Goal: Task Accomplishment & Management: Complete application form

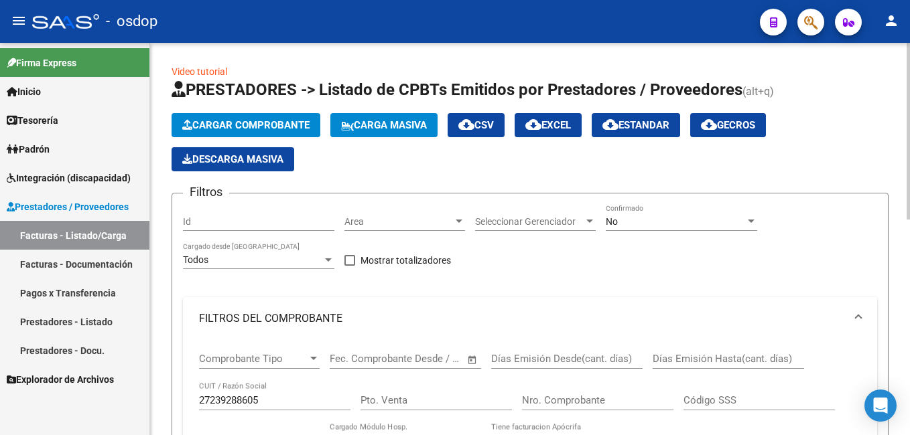
scroll to position [469, 0]
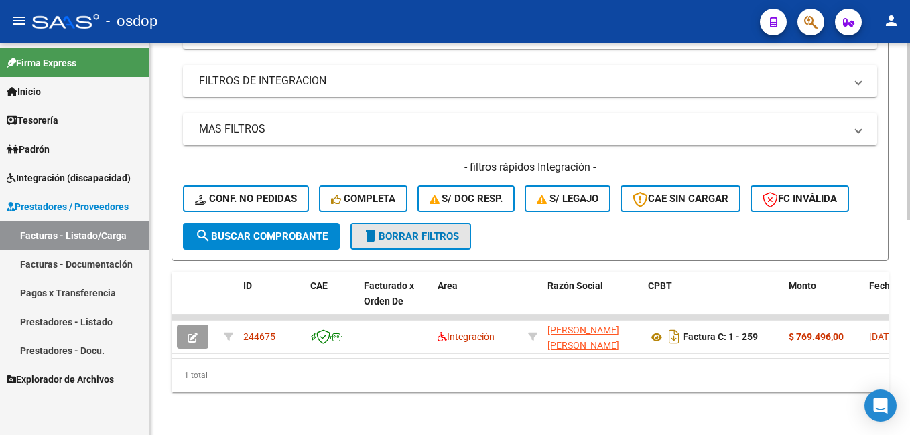
click at [405, 235] on span "delete Borrar Filtros" at bounding box center [410, 236] width 96 height 12
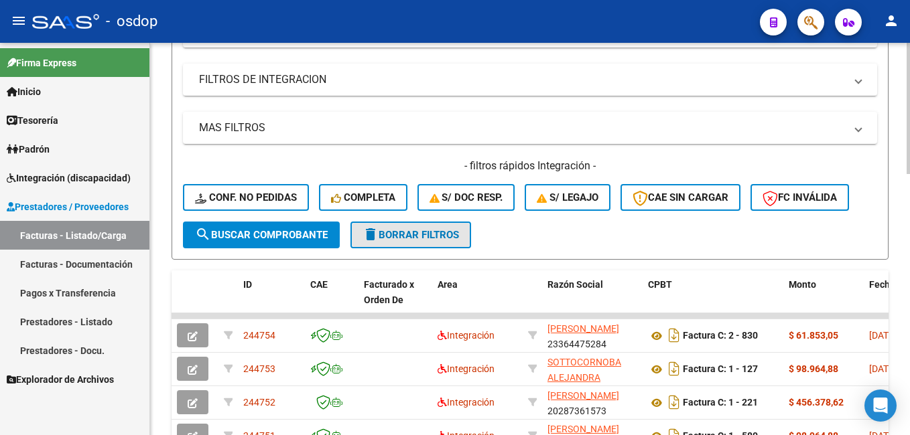
click at [430, 236] on span "delete Borrar Filtros" at bounding box center [410, 235] width 96 height 12
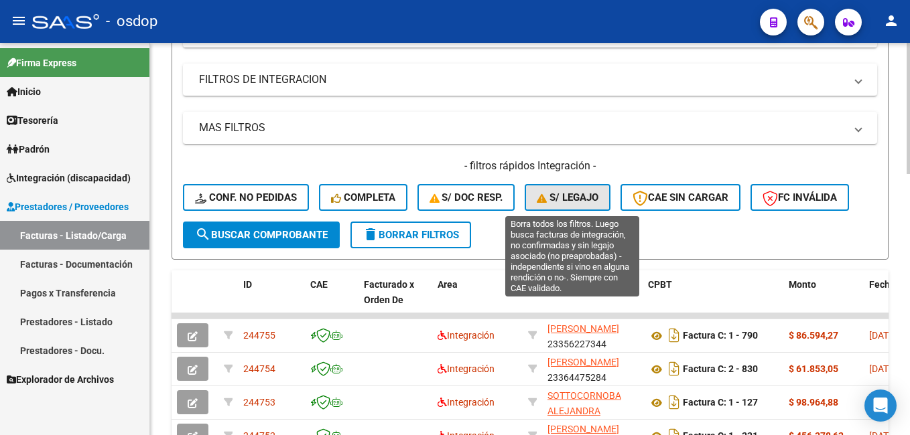
click at [579, 198] on span "S/ legajo" at bounding box center [568, 198] width 62 height 12
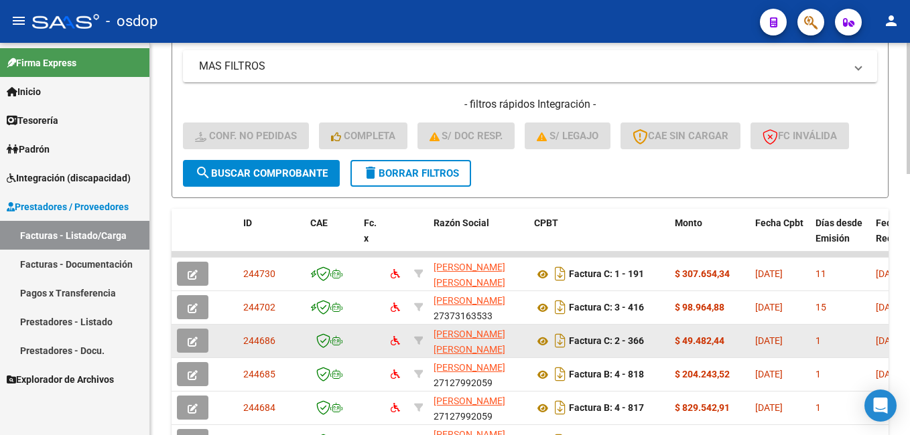
scroll to position [536, 0]
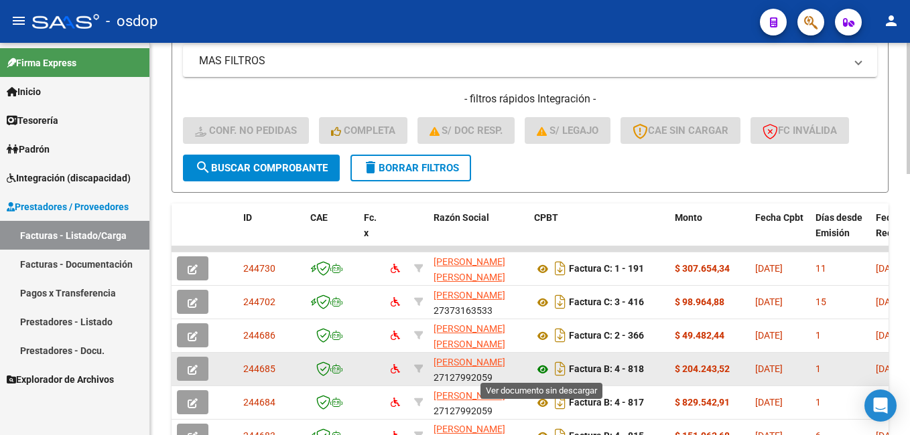
click at [541, 368] on icon at bounding box center [542, 370] width 17 height 16
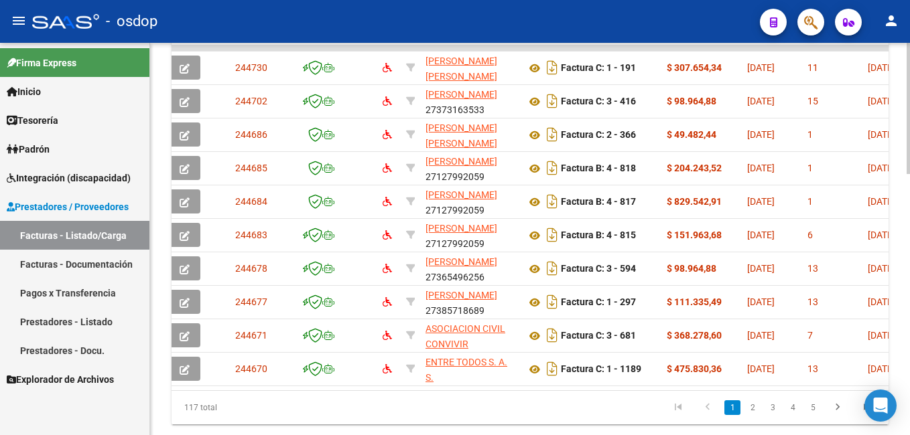
scroll to position [0, 0]
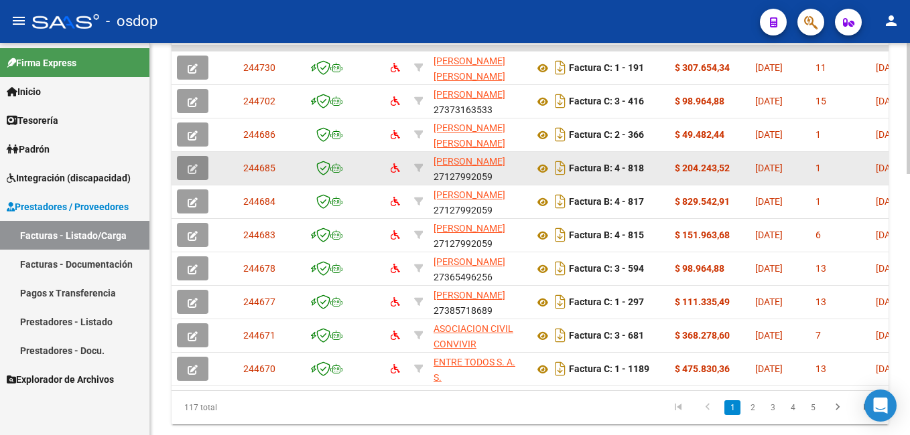
click at [194, 166] on icon "button" at bounding box center [193, 169] width 10 height 10
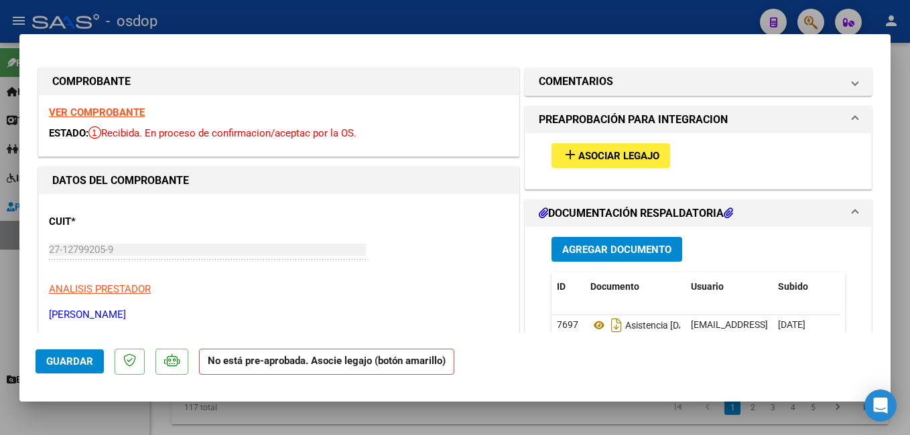
click at [581, 154] on span "Asociar Legajo" at bounding box center [618, 156] width 81 height 12
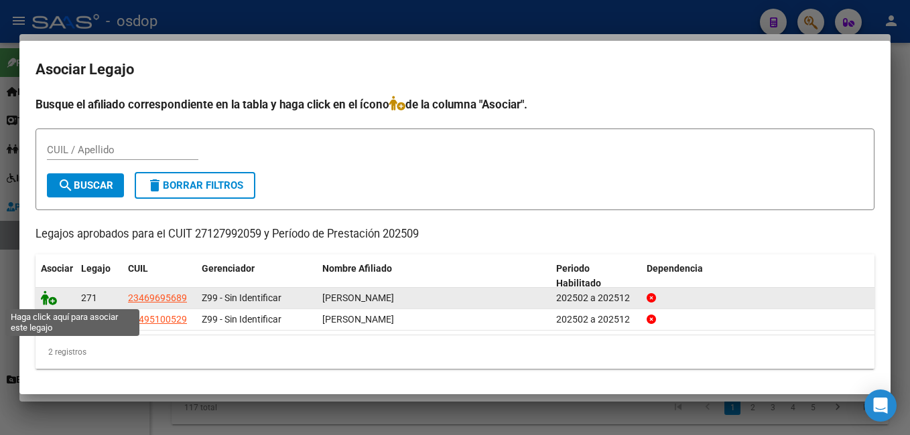
click at [50, 297] on icon at bounding box center [49, 298] width 16 height 15
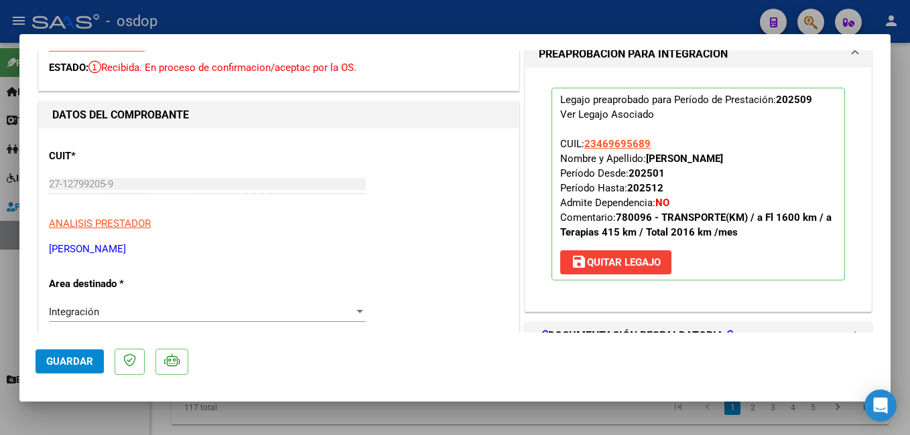
scroll to position [134, 0]
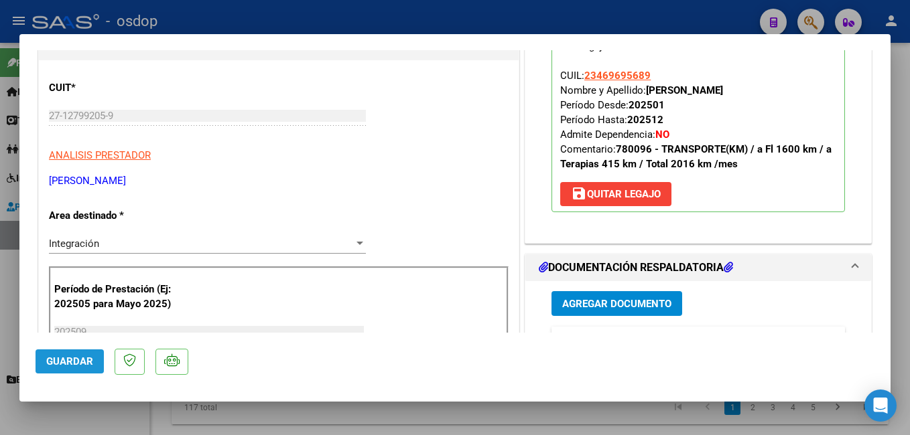
click at [80, 365] on span "Guardar" at bounding box center [69, 362] width 47 height 12
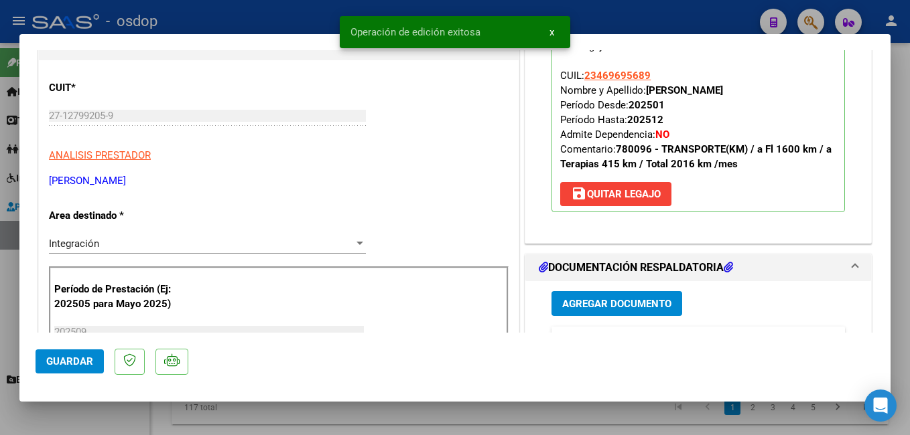
click at [640, 16] on div at bounding box center [455, 217] width 910 height 435
type input "$ 0,00"
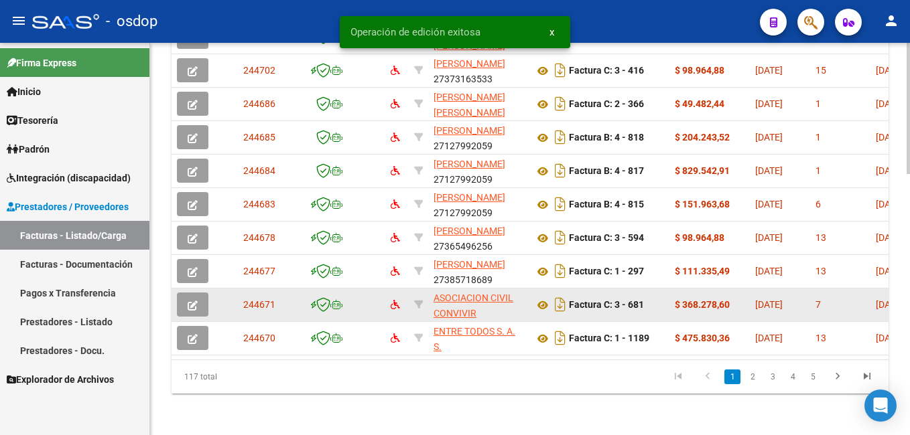
scroll to position [768, 0]
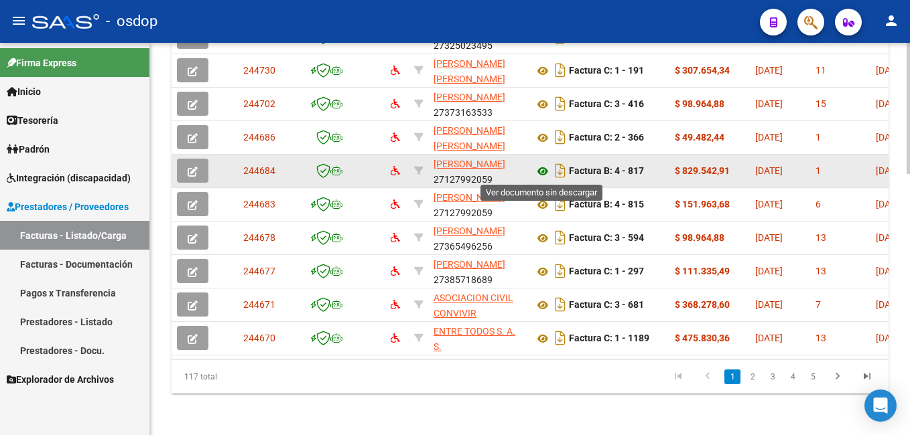
click at [544, 172] on icon at bounding box center [542, 171] width 17 height 16
click at [541, 169] on icon at bounding box center [542, 171] width 17 height 16
click at [191, 168] on icon "button" at bounding box center [193, 172] width 10 height 10
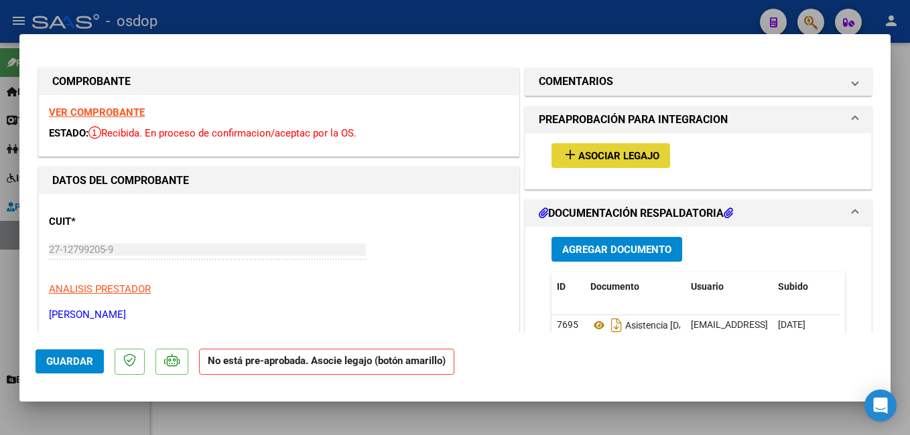
click at [592, 149] on span "add Asociar Legajo" at bounding box center [610, 155] width 97 height 12
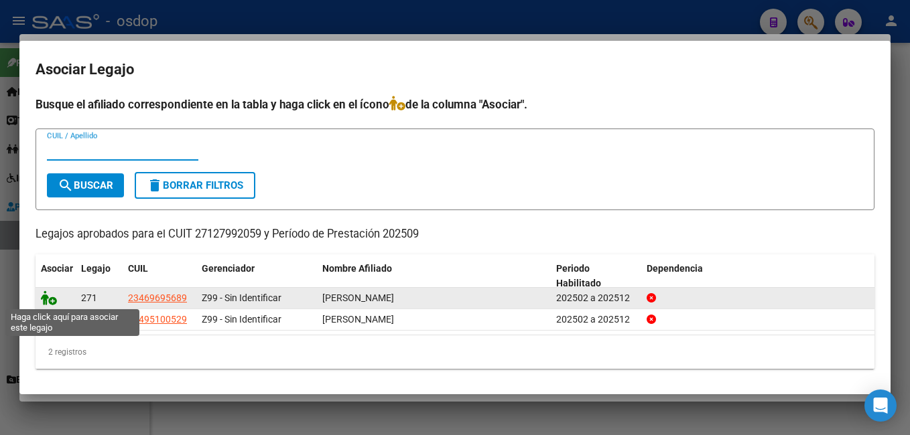
click at [50, 298] on icon at bounding box center [49, 298] width 16 height 15
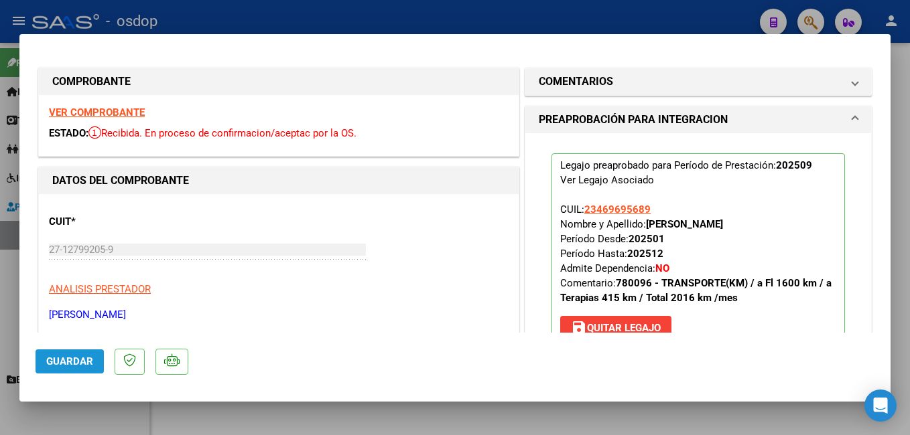
click at [66, 366] on span "Guardar" at bounding box center [69, 362] width 47 height 12
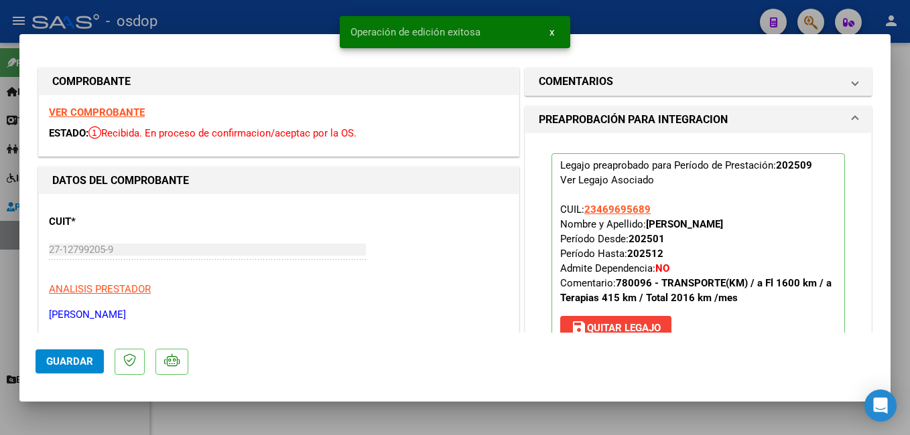
click at [622, 20] on div at bounding box center [455, 217] width 910 height 435
type input "$ 0,00"
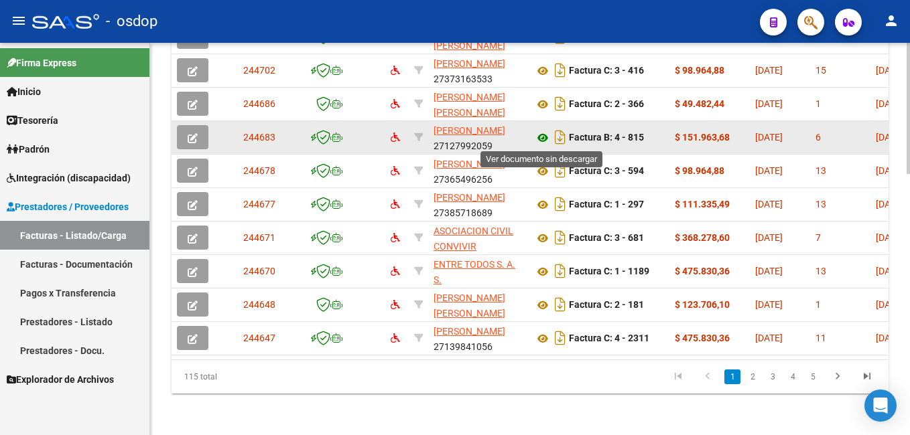
click at [542, 138] on icon at bounding box center [542, 138] width 17 height 16
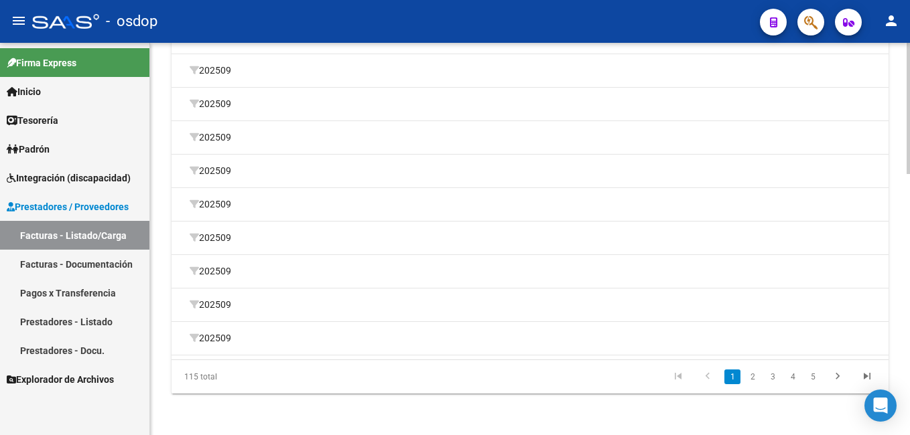
scroll to position [0, 0]
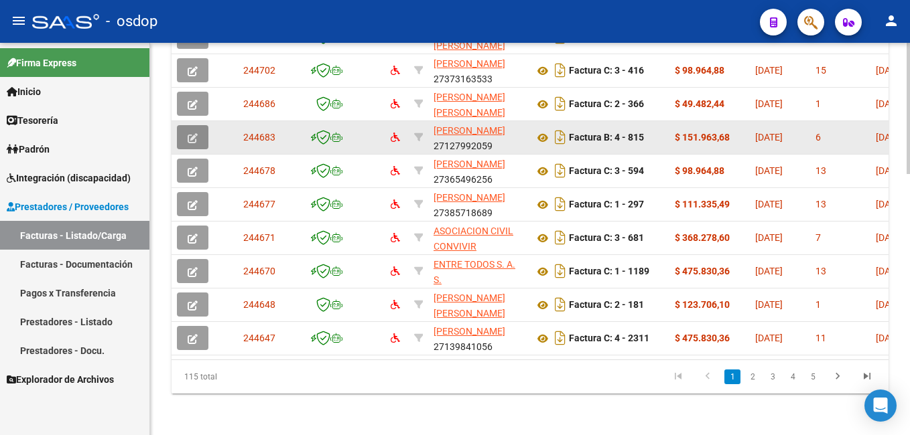
click at [189, 137] on icon "button" at bounding box center [193, 138] width 10 height 10
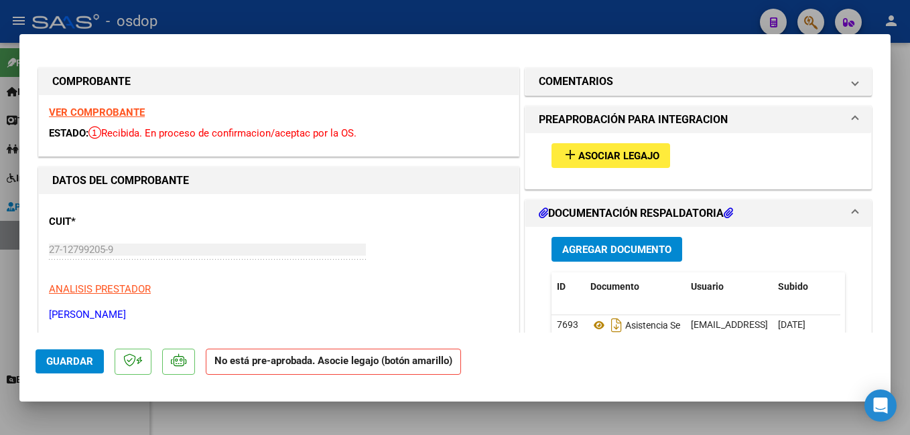
click at [589, 160] on span "Asociar Legajo" at bounding box center [618, 156] width 81 height 12
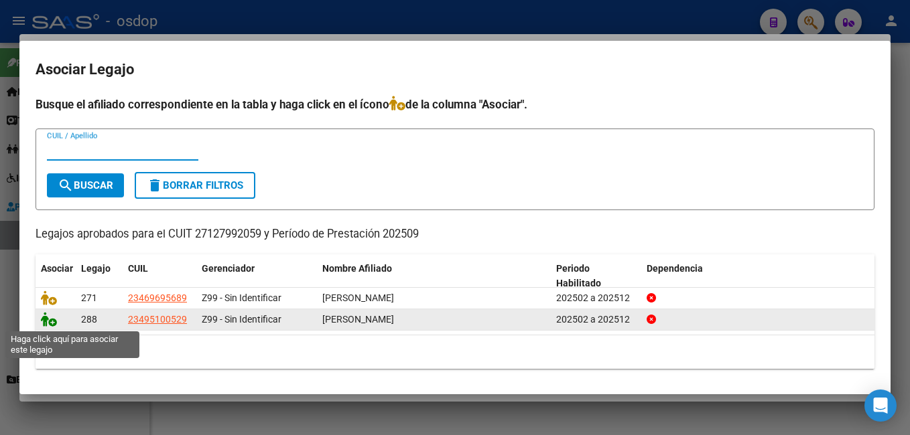
click at [49, 322] on icon at bounding box center [49, 319] width 16 height 15
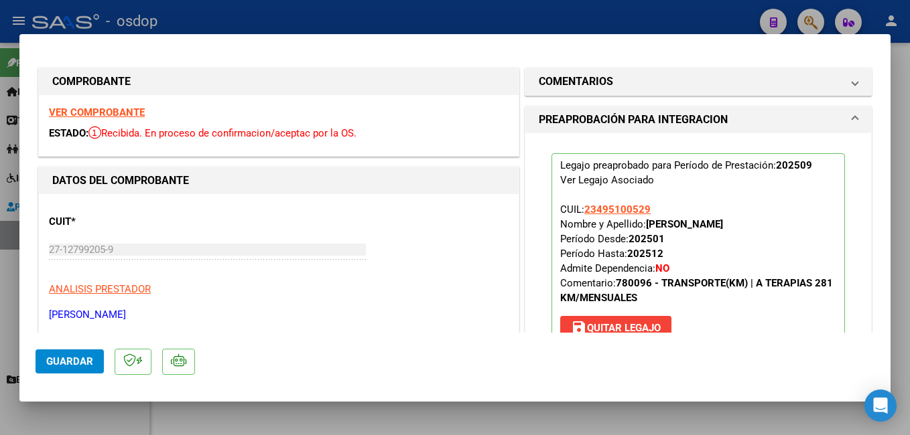
click at [67, 364] on span "Guardar" at bounding box center [69, 362] width 47 height 12
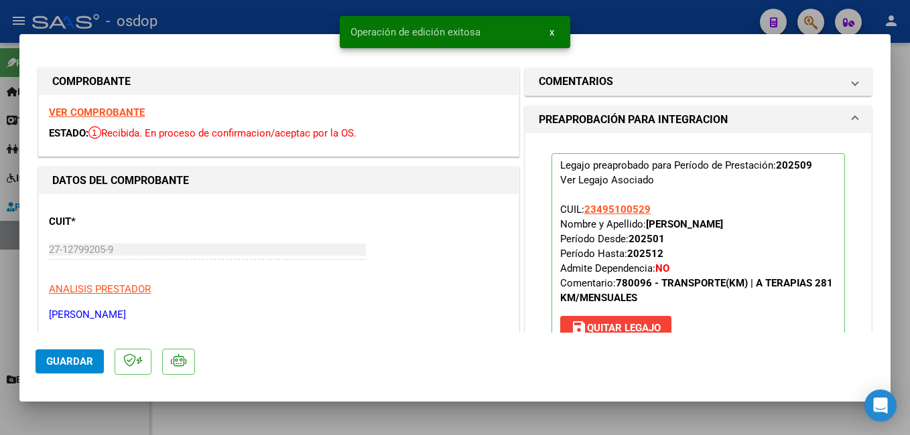
click at [332, 16] on div "Operación de edición exitosa x" at bounding box center [455, 32] width 263 height 64
click at [75, 360] on span "Guardar" at bounding box center [69, 362] width 47 height 12
click at [299, 15] on div at bounding box center [455, 217] width 910 height 435
type input "$ 0,00"
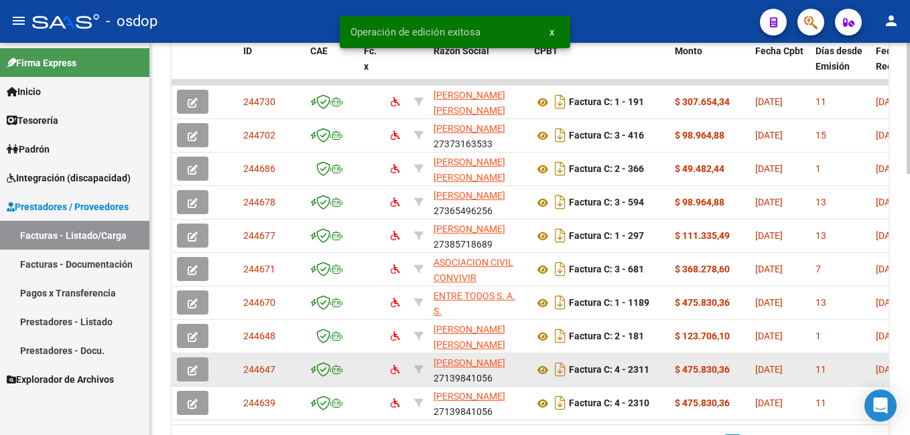
scroll to position [701, 0]
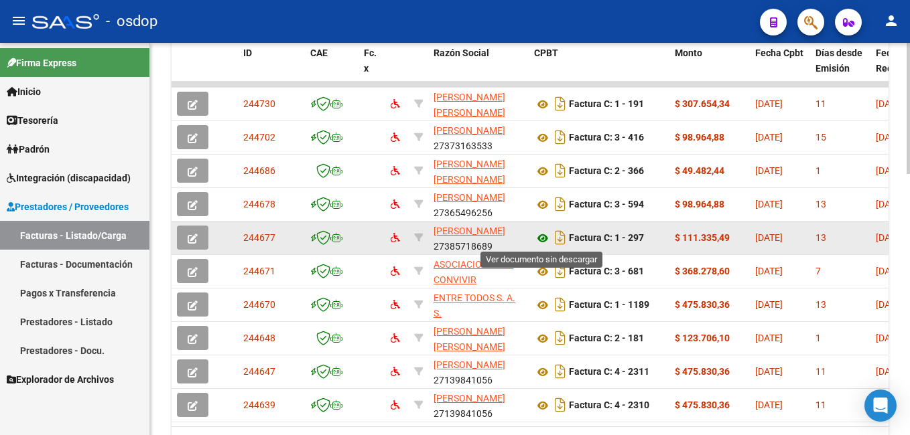
click at [541, 238] on icon at bounding box center [542, 238] width 17 height 16
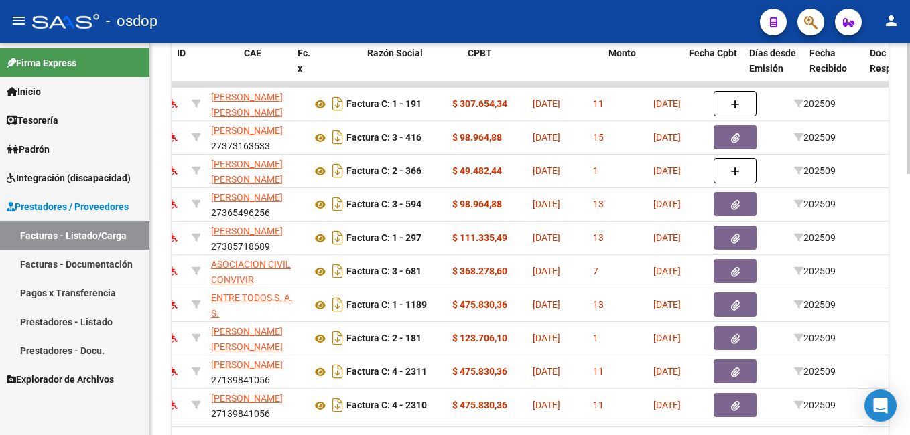
scroll to position [0, 0]
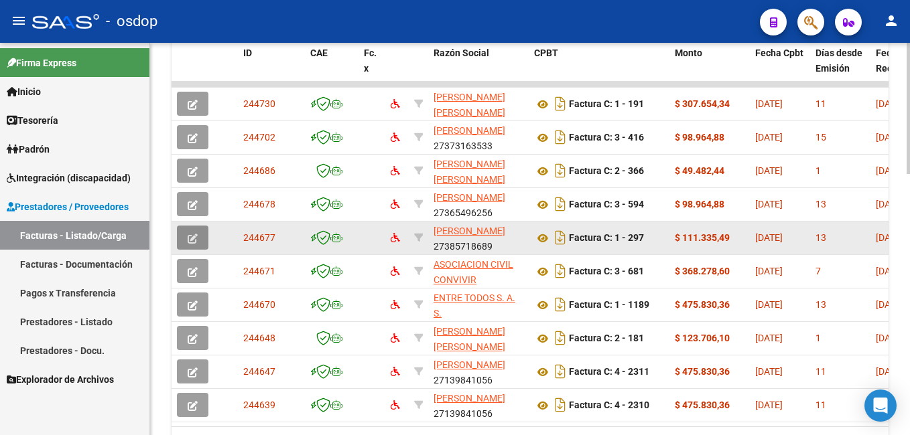
click at [193, 234] on icon "button" at bounding box center [193, 239] width 10 height 10
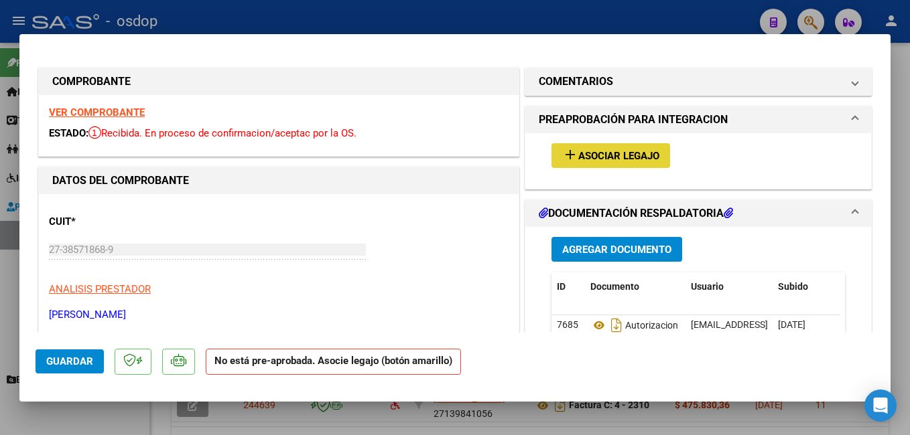
click at [614, 153] on span "Asociar Legajo" at bounding box center [618, 156] width 81 height 12
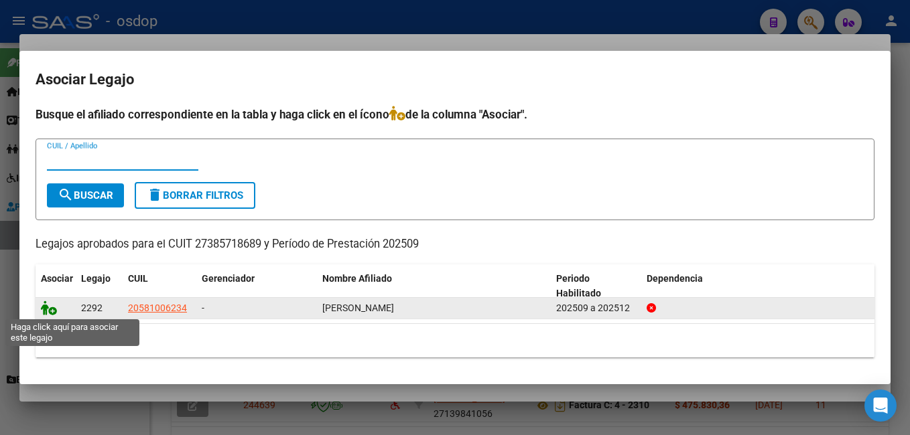
click at [47, 309] on icon at bounding box center [49, 308] width 16 height 15
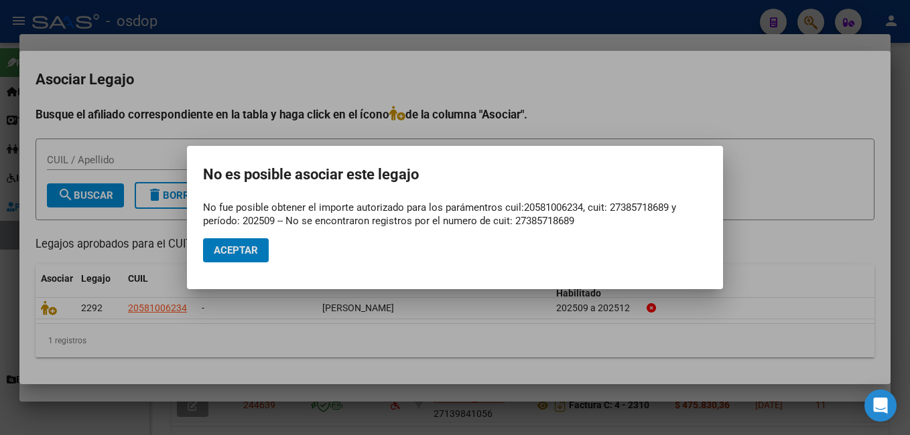
click at [561, 21] on div at bounding box center [455, 217] width 910 height 435
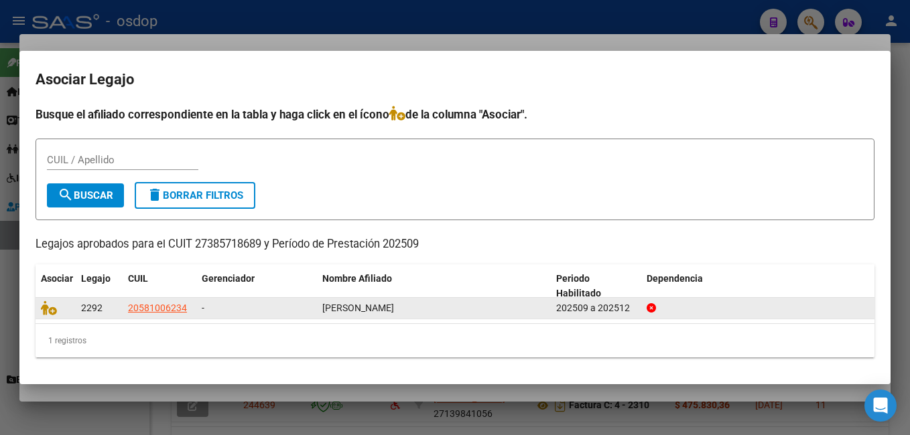
drag, startPoint x: 188, startPoint y: 307, endPoint x: 117, endPoint y: 308, distance: 71.0
click at [117, 308] on div "2292 20581006234 - [PERSON_NAME] 202509 a 202512" at bounding box center [454, 308] width 839 height 21
copy div "20581006234"
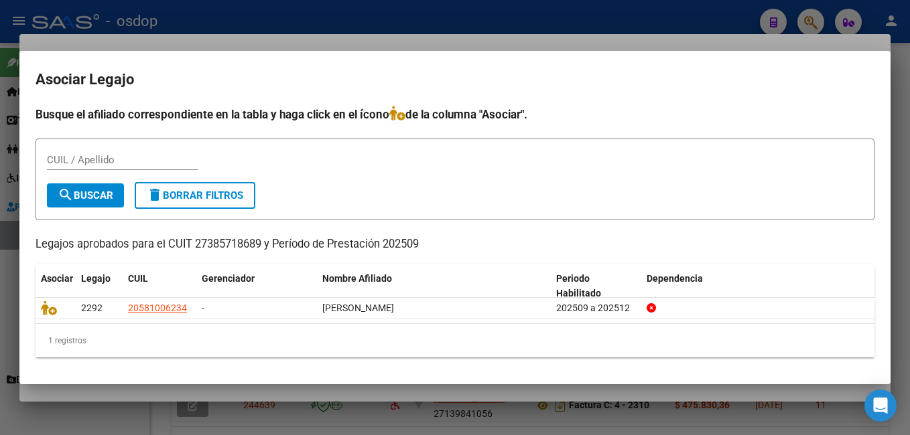
drag, startPoint x: 194, startPoint y: 242, endPoint x: 261, endPoint y: 242, distance: 67.0
click at [261, 242] on p "Legajos aprobados para el CUIT 27385718689 y Período de Prestación 202509" at bounding box center [454, 244] width 839 height 17
copy p "27385718689"
drag, startPoint x: 486, startPoint y: 5, endPoint x: 476, endPoint y: 23, distance: 20.4
click at [486, 6] on div at bounding box center [455, 217] width 910 height 435
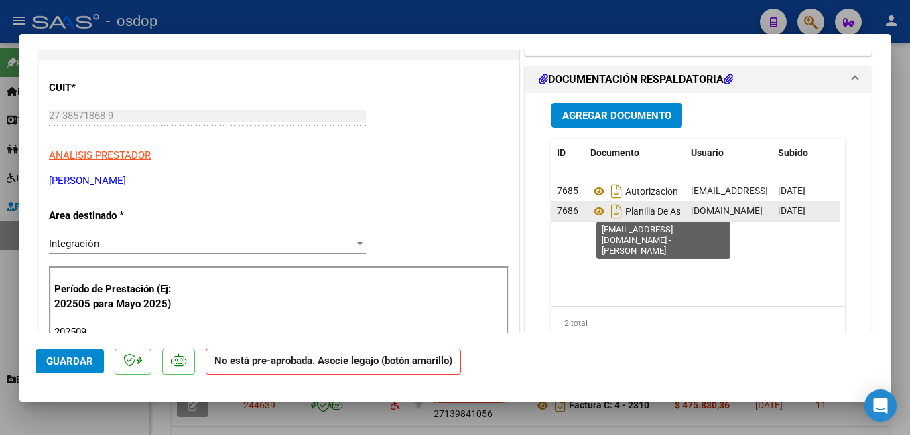
scroll to position [0, 70]
drag, startPoint x: 683, startPoint y: 210, endPoint x: 729, endPoint y: 212, distance: 46.3
click at [729, 212] on datatable-body-cell "[EMAIL_ADDRESS][DOMAIN_NAME] - [PERSON_NAME]" at bounding box center [728, 211] width 87 height 19
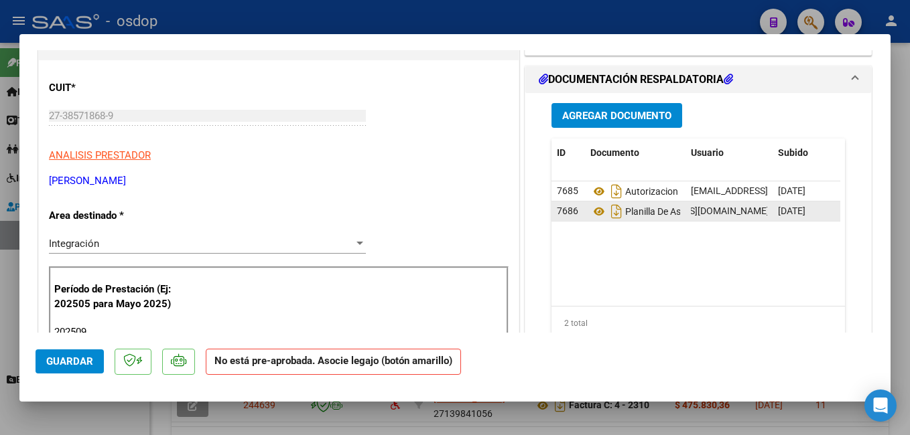
drag, startPoint x: 729, startPoint y: 212, endPoint x: 723, endPoint y: 208, distance: 7.5
copy span "[EMAIL_ADDRESS][DOMAIN_NAME]"
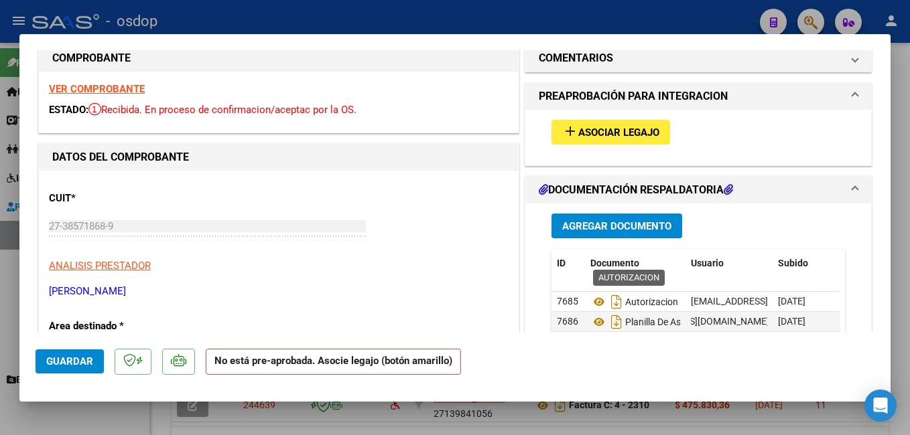
scroll to position [0, 0]
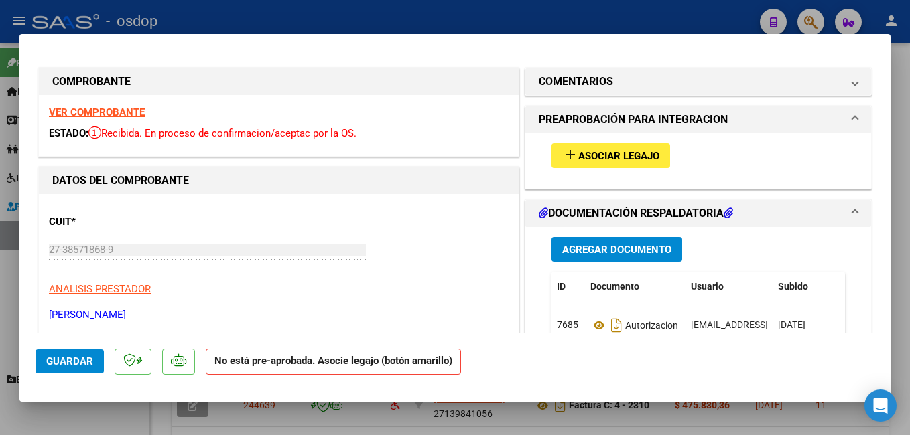
click at [513, 15] on div at bounding box center [455, 217] width 910 height 435
type input "$ 0,00"
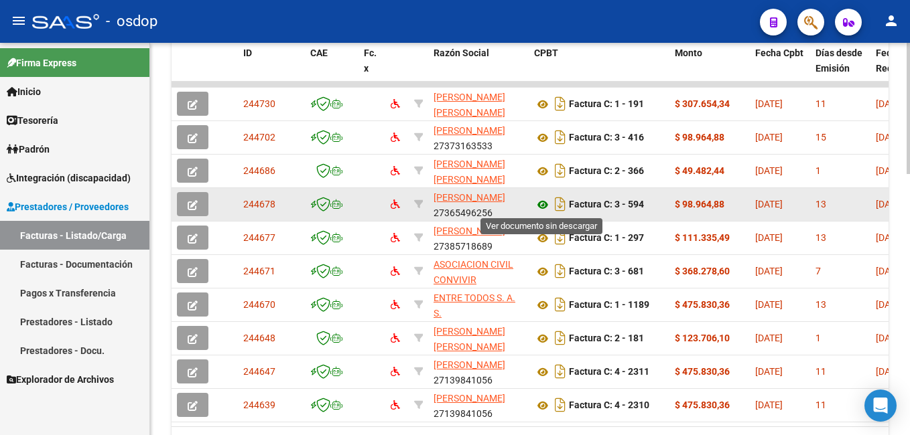
click at [541, 204] on icon at bounding box center [542, 205] width 17 height 16
click at [191, 201] on icon "button" at bounding box center [193, 205] width 10 height 10
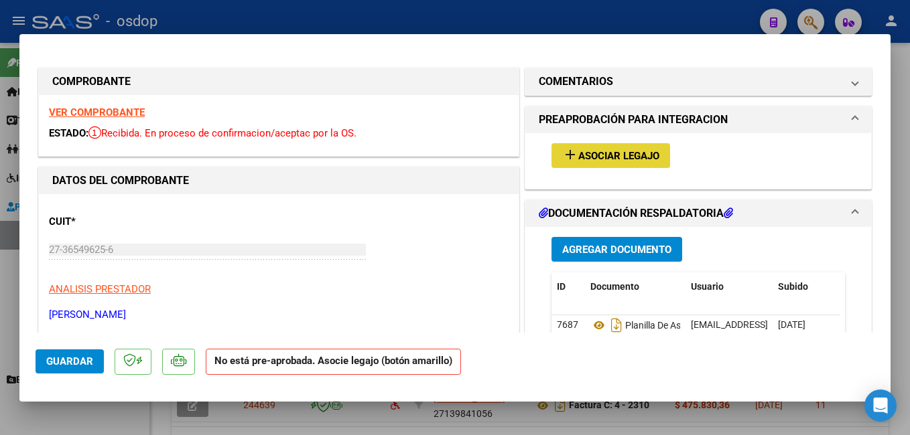
click at [571, 155] on mat-icon "add" at bounding box center [570, 155] width 16 height 16
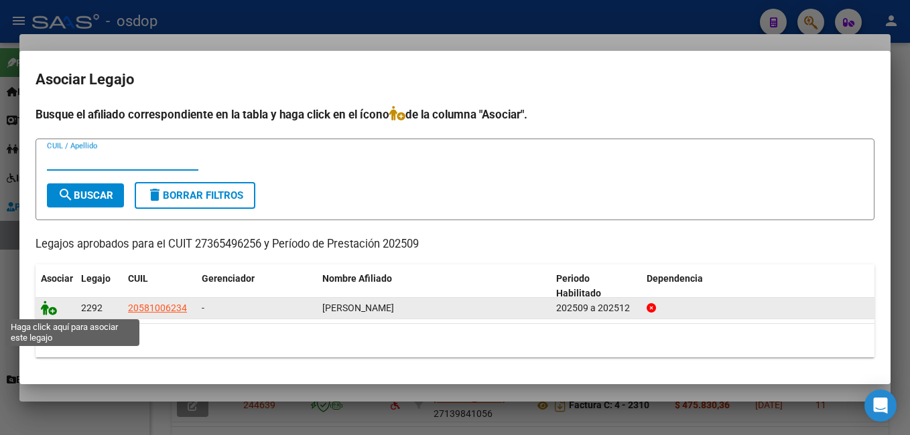
click at [50, 305] on icon at bounding box center [49, 308] width 16 height 15
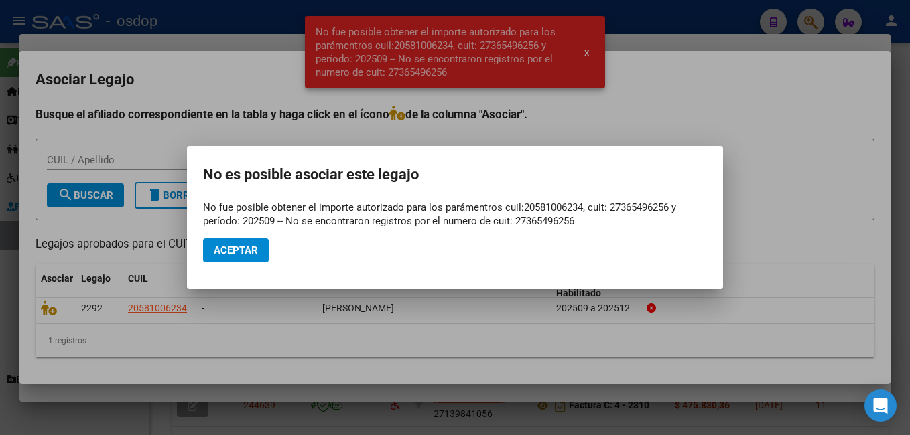
click at [677, 24] on div at bounding box center [455, 217] width 910 height 435
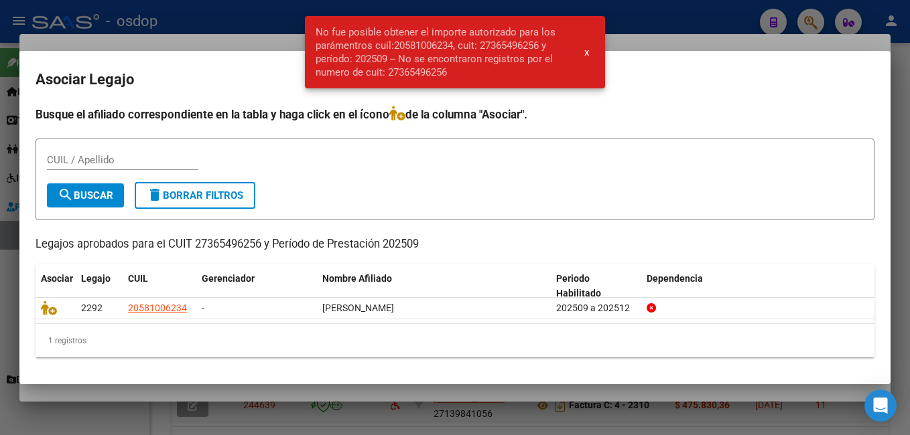
click at [639, 21] on div at bounding box center [455, 217] width 910 height 435
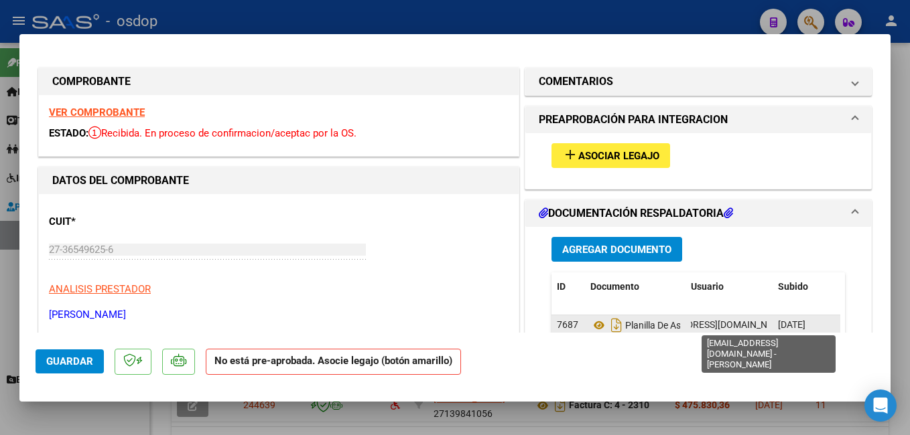
scroll to position [0, 90]
drag, startPoint x: 683, startPoint y: 326, endPoint x: 703, endPoint y: 326, distance: 20.1
click at [703, 326] on datatable-body-cell "[EMAIL_ADDRESS][DOMAIN_NAME] - [PERSON_NAME]" at bounding box center [728, 324] width 87 height 19
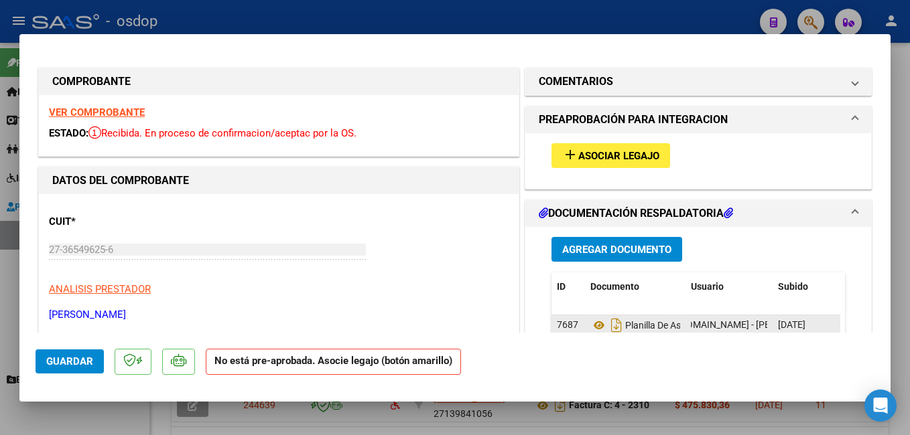
copy span "[EMAIL_ADDRESS][DOMAIN_NAME]"
click at [396, 14] on div at bounding box center [455, 217] width 910 height 435
type input "$ 0,00"
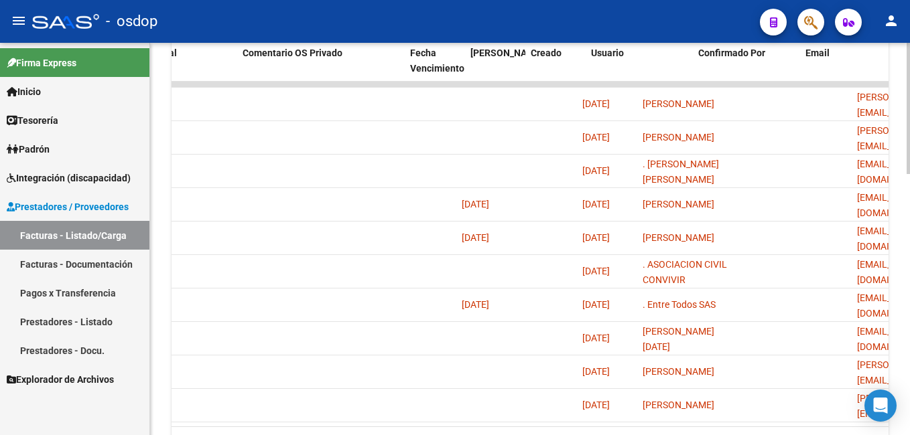
scroll to position [0, 1394]
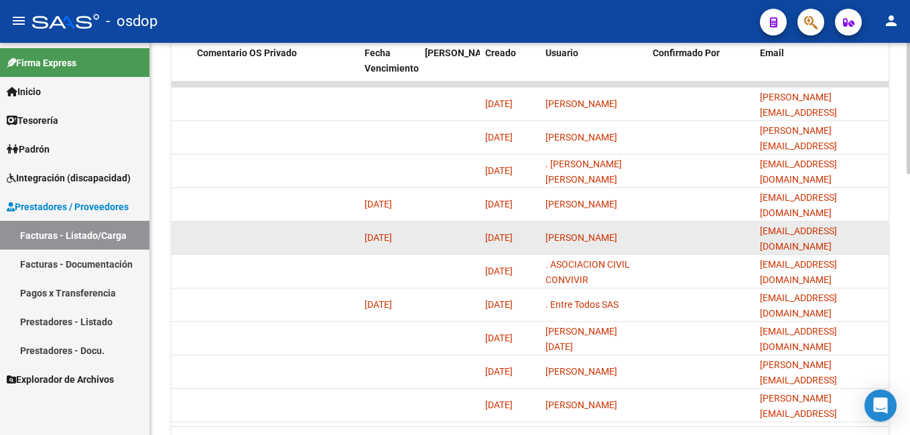
drag, startPoint x: 759, startPoint y: 233, endPoint x: 881, endPoint y: 234, distance: 121.9
click at [881, 234] on datatable-body-cell "[EMAIL_ADDRESS][DOMAIN_NAME]" at bounding box center [821, 238] width 134 height 33
copy span "[EMAIL_ADDRESS][DOMAIN_NAME]"
